Goal: Task Accomplishment & Management: Manage account settings

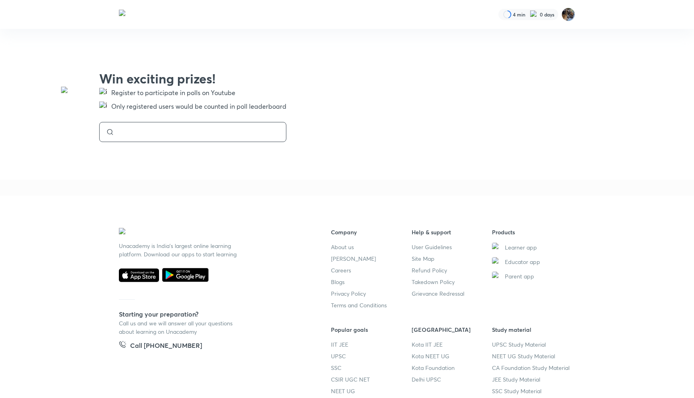
click at [279, 132] on input at bounding box center [196, 132] width 165 height 6
click at [570, 18] on img at bounding box center [568, 15] width 14 height 14
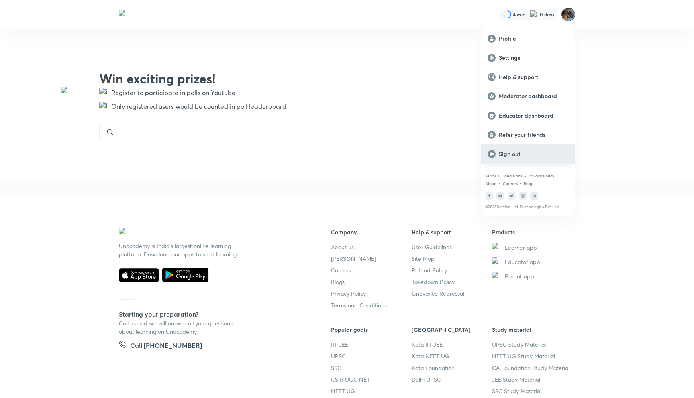
click at [508, 151] on p "Sign out" at bounding box center [533, 154] width 69 height 7
